Goal: Task Accomplishment & Management: Use online tool/utility

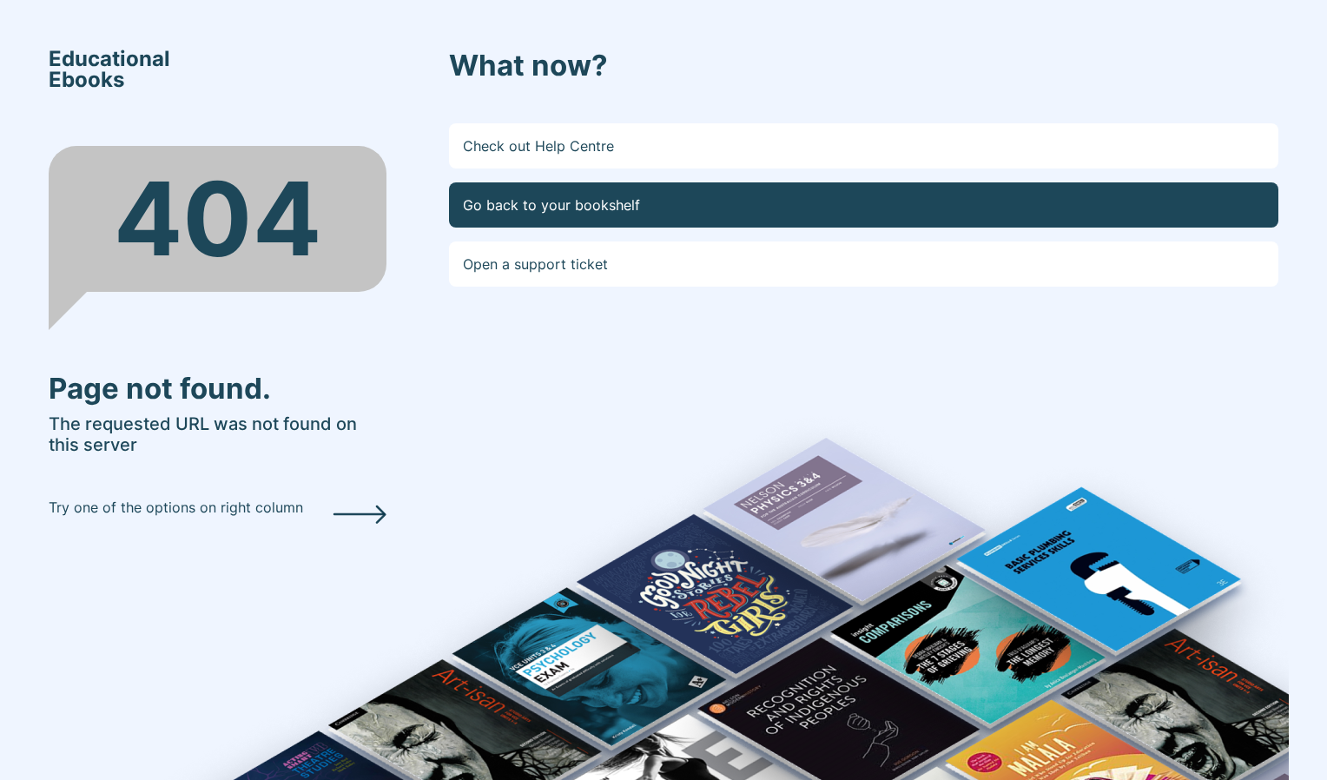
click at [595, 200] on link "Go back to your bookshelf" at bounding box center [863, 204] width 829 height 45
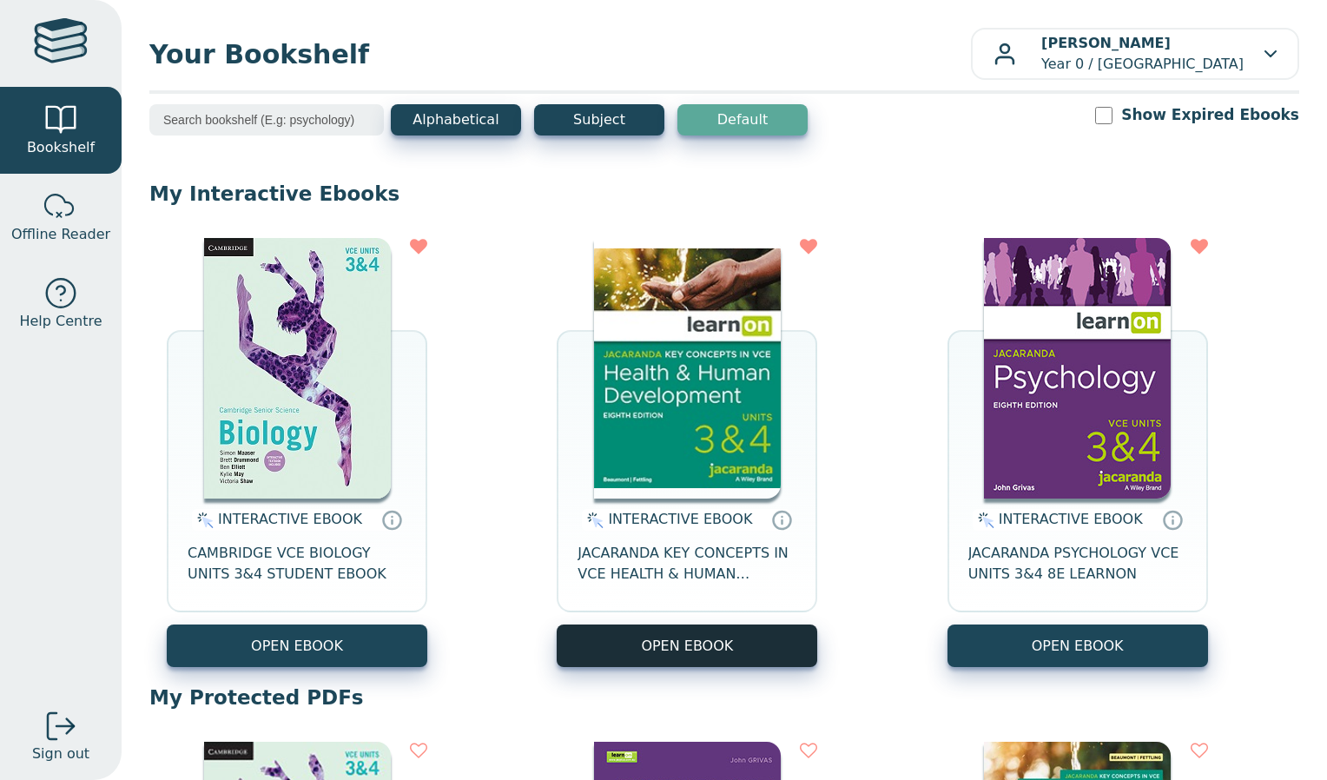
click at [671, 655] on button "OPEN EBOOK" at bounding box center [687, 645] width 260 height 43
